Goal: Transaction & Acquisition: Download file/media

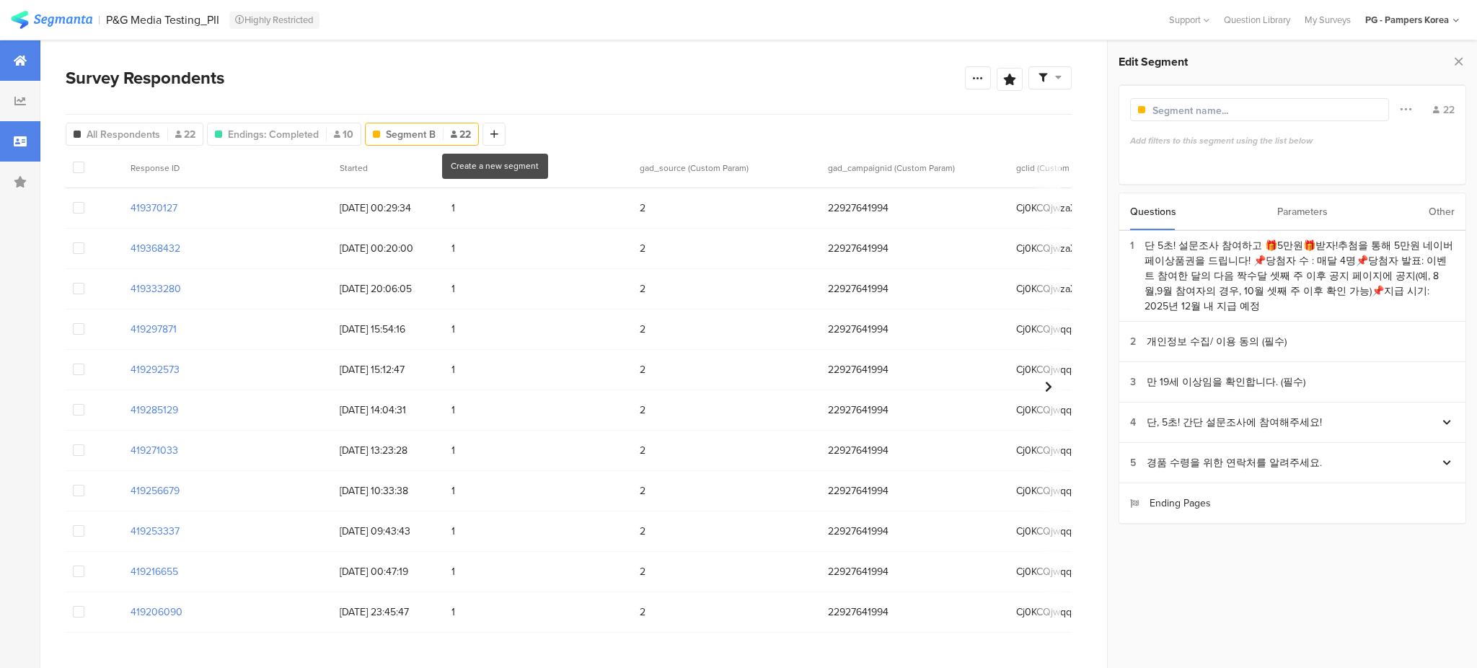
click at [17, 56] on icon at bounding box center [20, 61] width 13 height 12
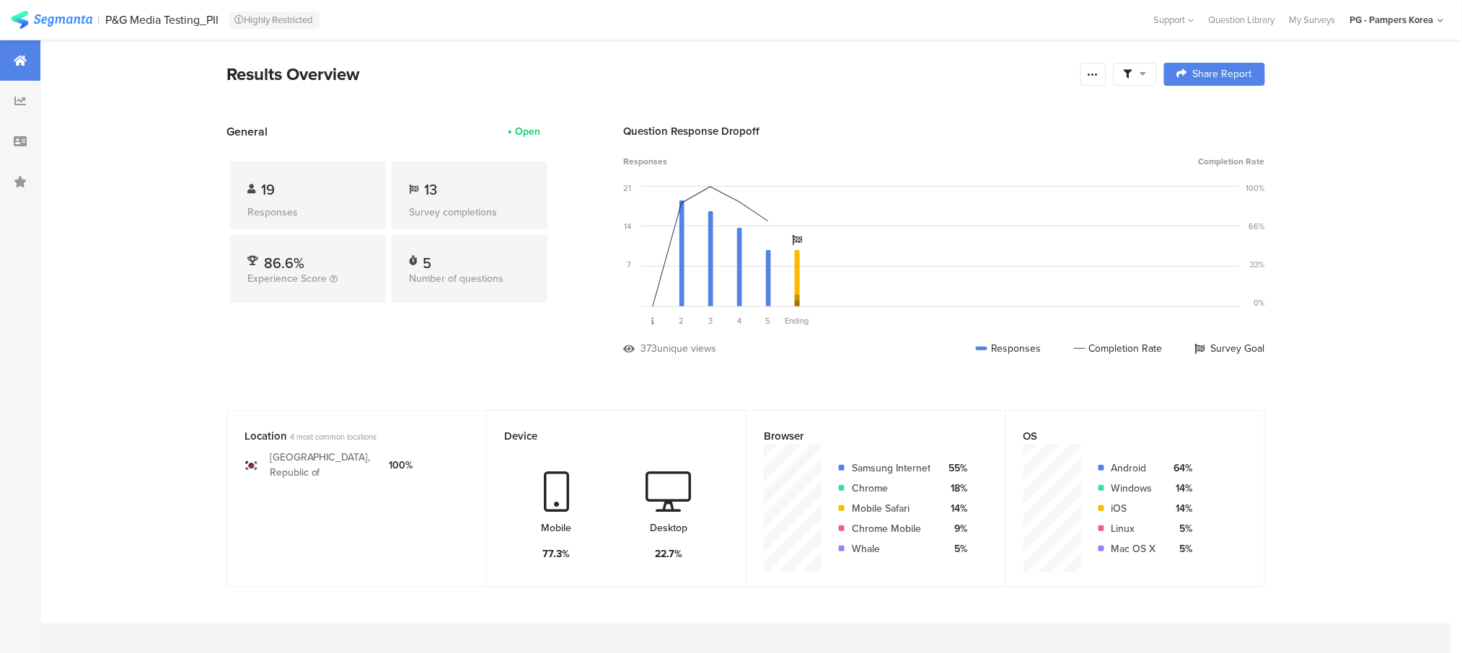
click at [1132, 74] on icon at bounding box center [1127, 74] width 9 height 9
click at [1095, 69] on icon at bounding box center [1093, 75] width 12 height 12
click at [977, 225] on div "Export Results" at bounding box center [998, 220] width 231 height 14
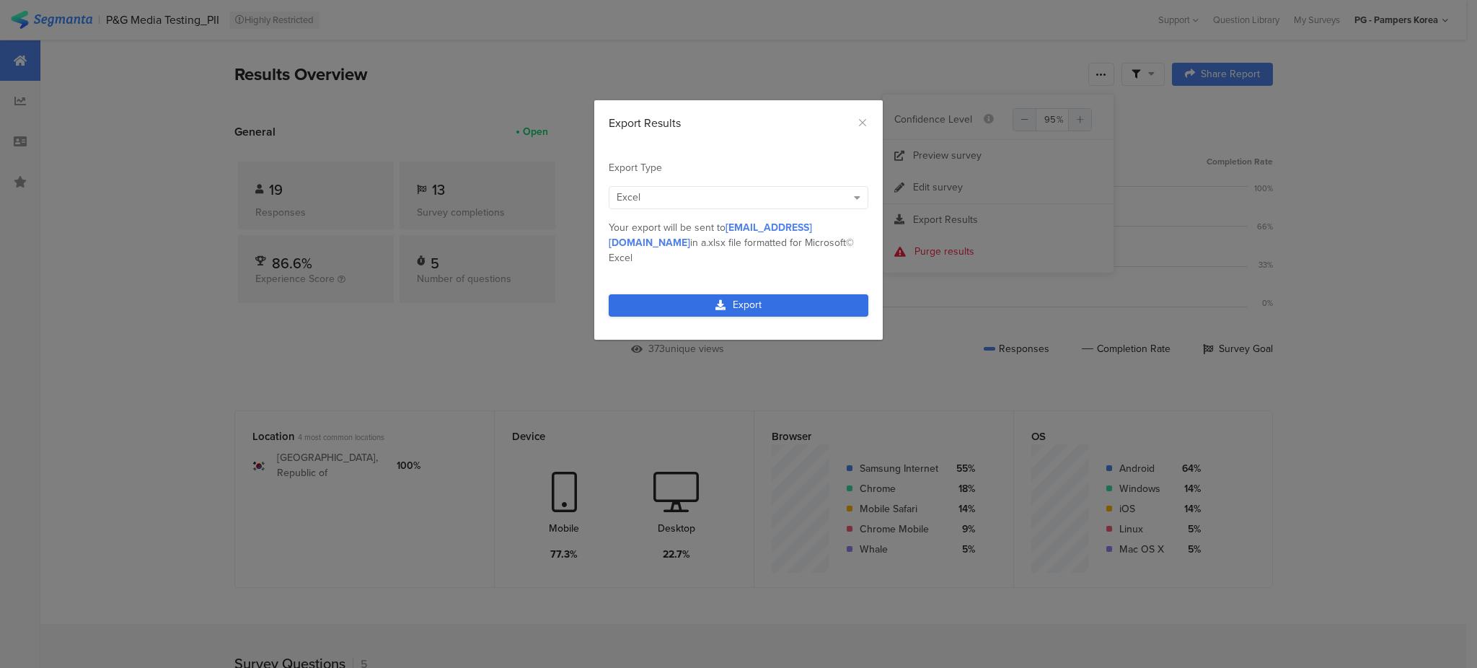
click at [754, 294] on link "Export" at bounding box center [739, 305] width 260 height 22
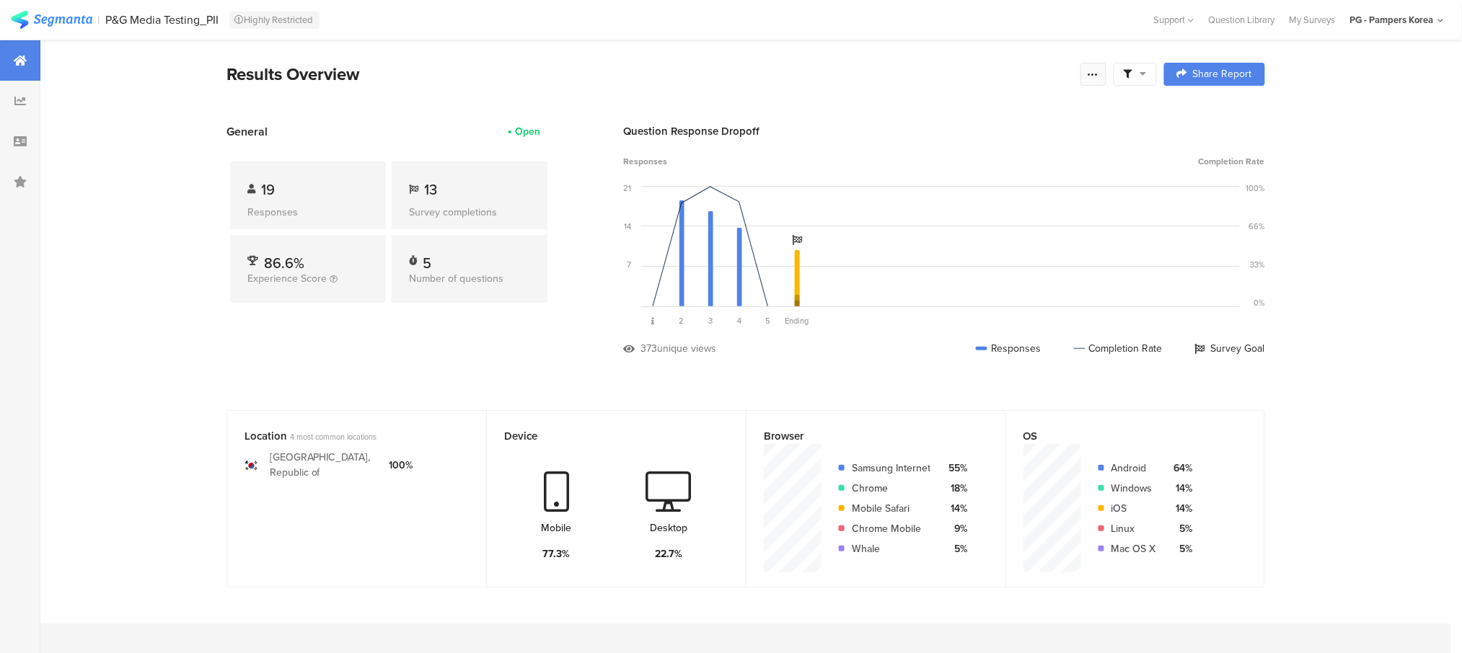
click at [1106, 74] on div at bounding box center [1093, 74] width 26 height 23
click at [966, 209] on section "Export Results" at bounding box center [998, 220] width 231 height 32
click at [960, 209] on section "Export Results" at bounding box center [998, 220] width 231 height 32
click at [960, 218] on span "Export Results" at bounding box center [945, 219] width 65 height 15
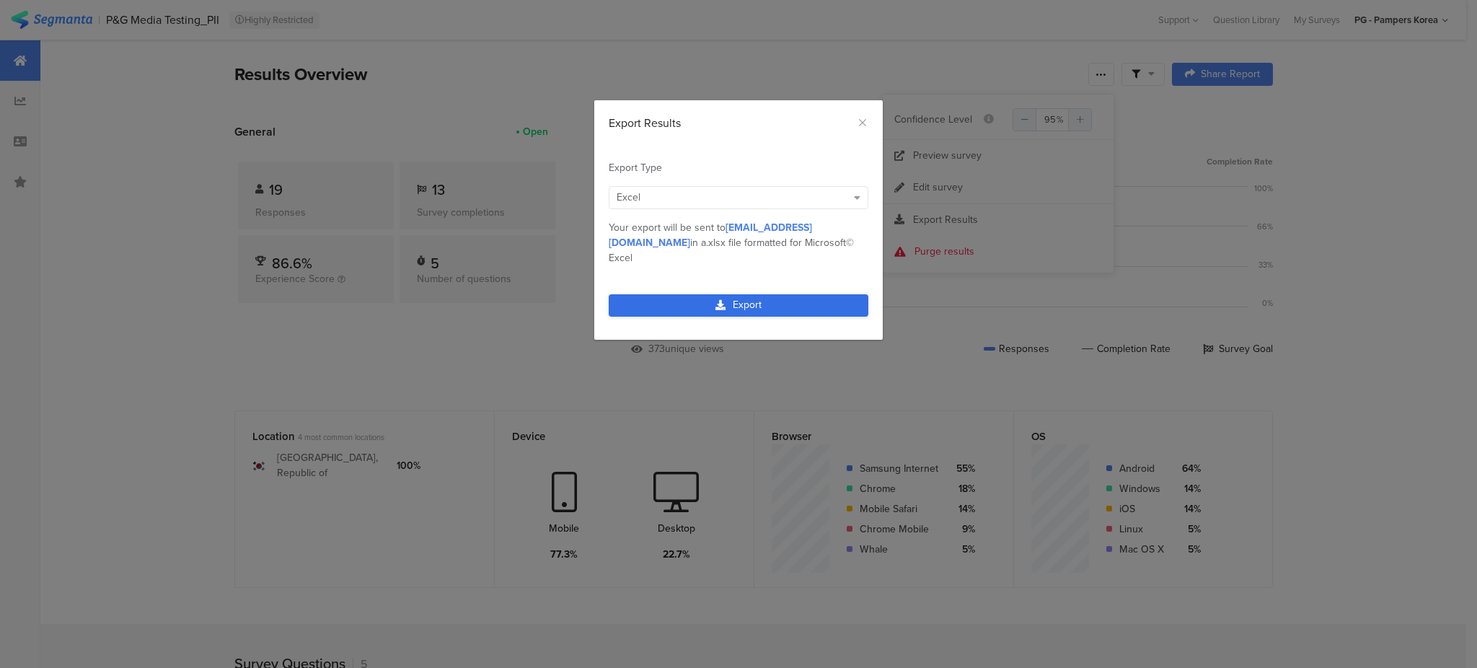
drag, startPoint x: 751, startPoint y: 296, endPoint x: 753, endPoint y: 288, distance: 8.8
click at [751, 295] on link "Export" at bounding box center [739, 305] width 260 height 22
